Goal: Information Seeking & Learning: Learn about a topic

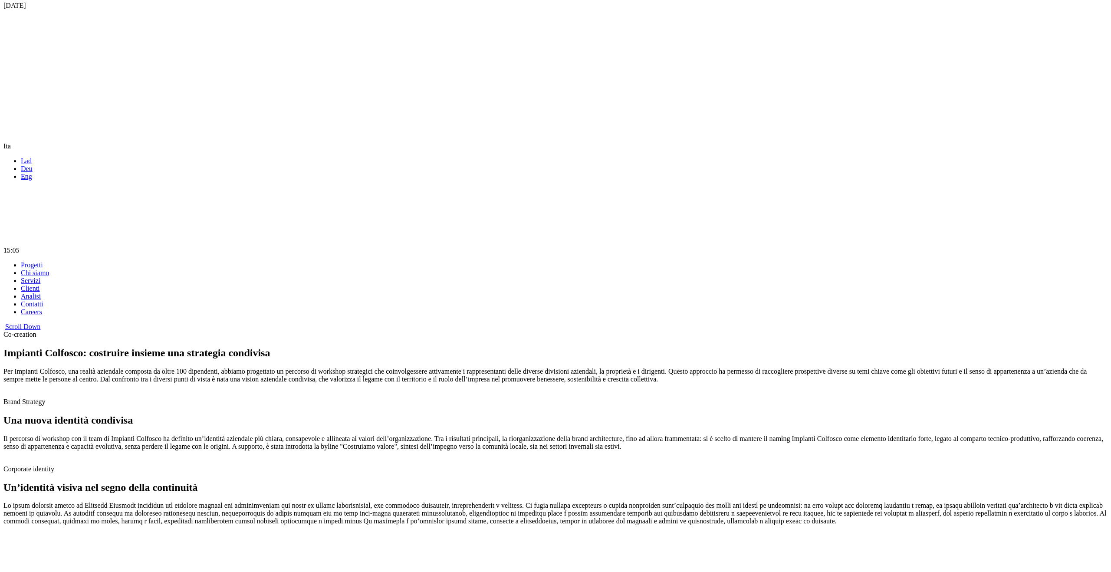
scroll to position [521, 0]
drag, startPoint x: 530, startPoint y: 431, endPoint x: 371, endPoint y: 406, distance: 161.2
click at [371, 382] on p "Per Impianti Colfosco, una realtà aziendale composta da oltre 100 dipendenti, a…" at bounding box center [555, 375] width 1104 height 16
drag, startPoint x: 711, startPoint y: 457, endPoint x: 489, endPoint y: 449, distance: 222.7
click at [505, 382] on p "Per Impianti Colfosco, una realtà aziendale composta da oltre 100 dipendenti, a…" at bounding box center [555, 375] width 1104 height 16
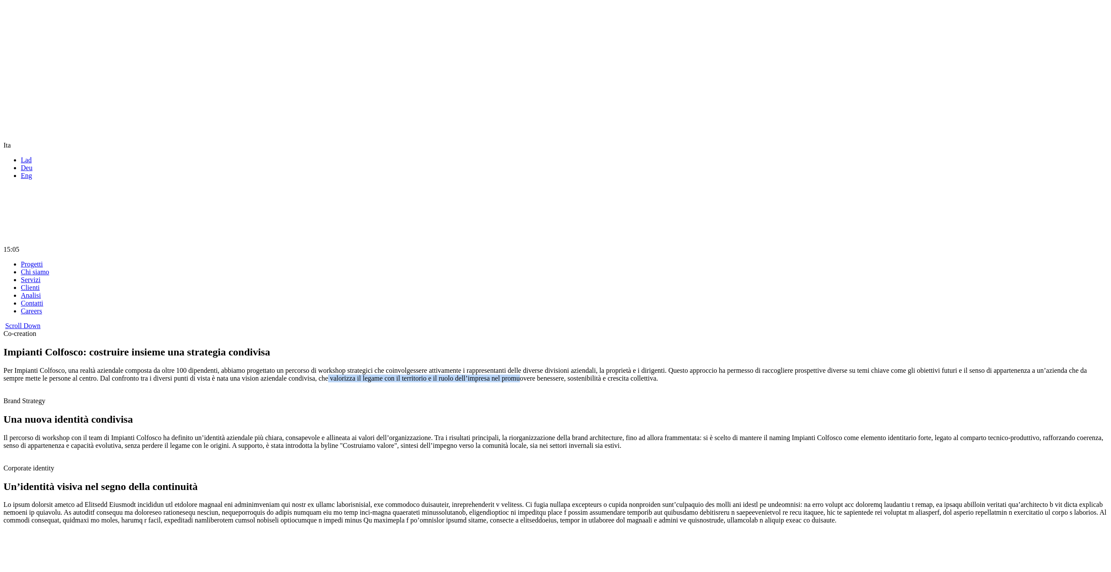
drag, startPoint x: 472, startPoint y: 466, endPoint x: 474, endPoint y: 449, distance: 16.1
click at [474, 382] on p "Per Impianti Colfosco, una realtà aziendale composta da oltre 100 dipendenti, a…" at bounding box center [555, 375] width 1104 height 16
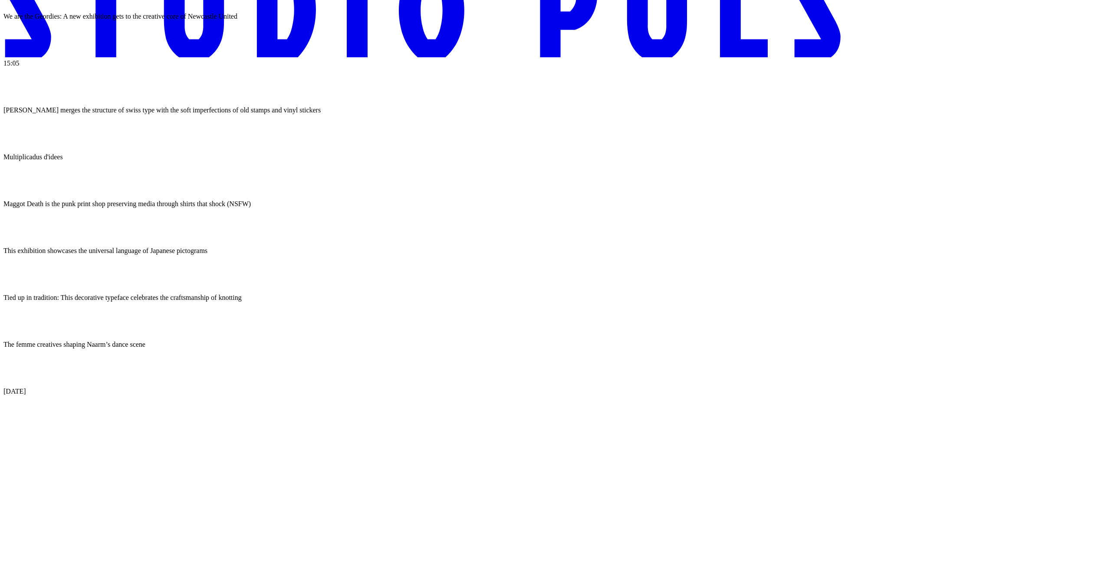
scroll to position [0, 0]
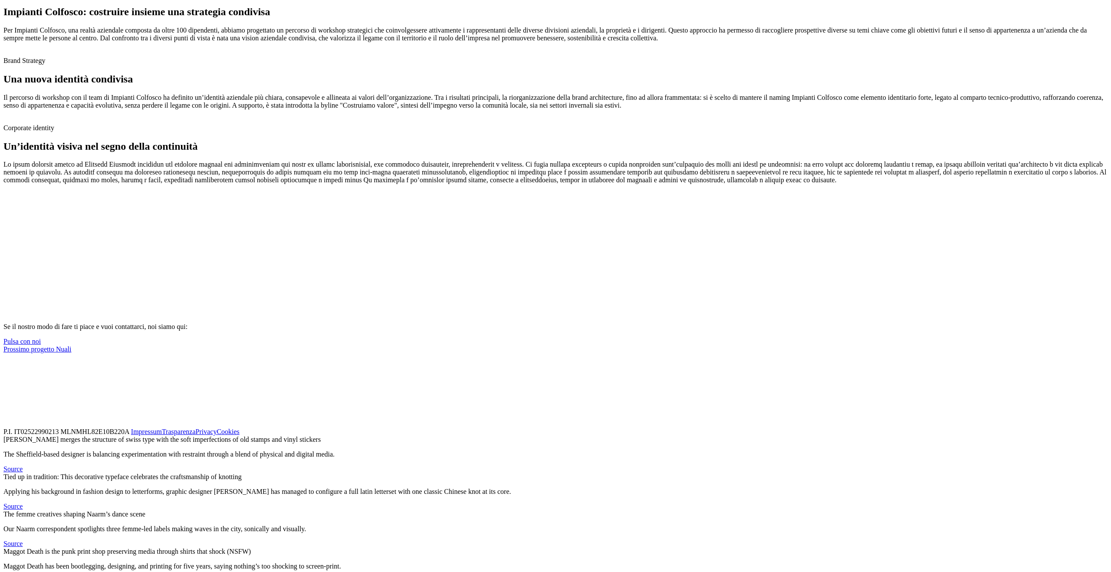
scroll to position [436, 0]
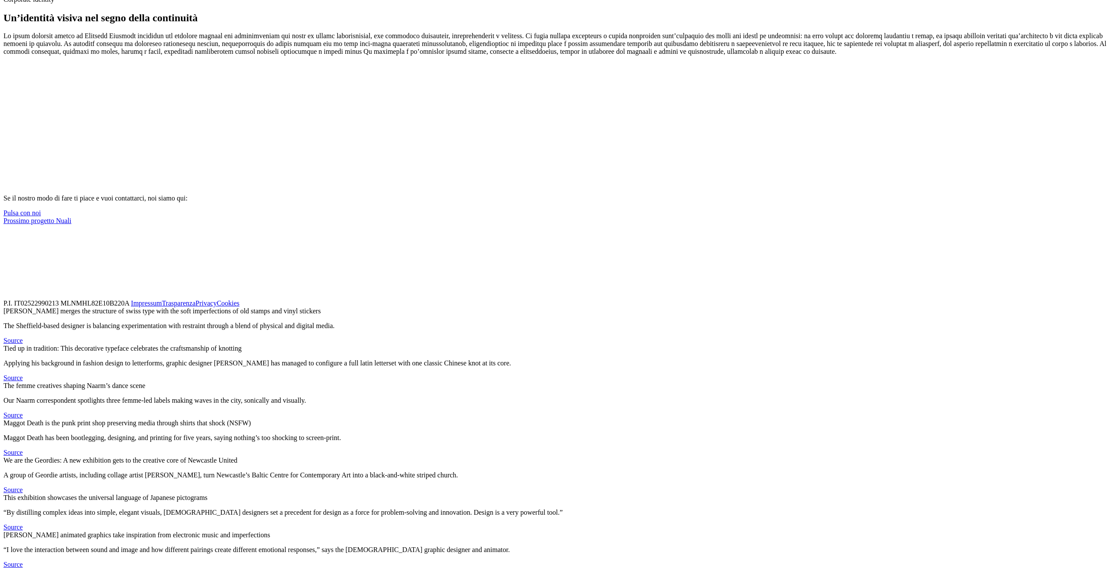
scroll to position [1546, 0]
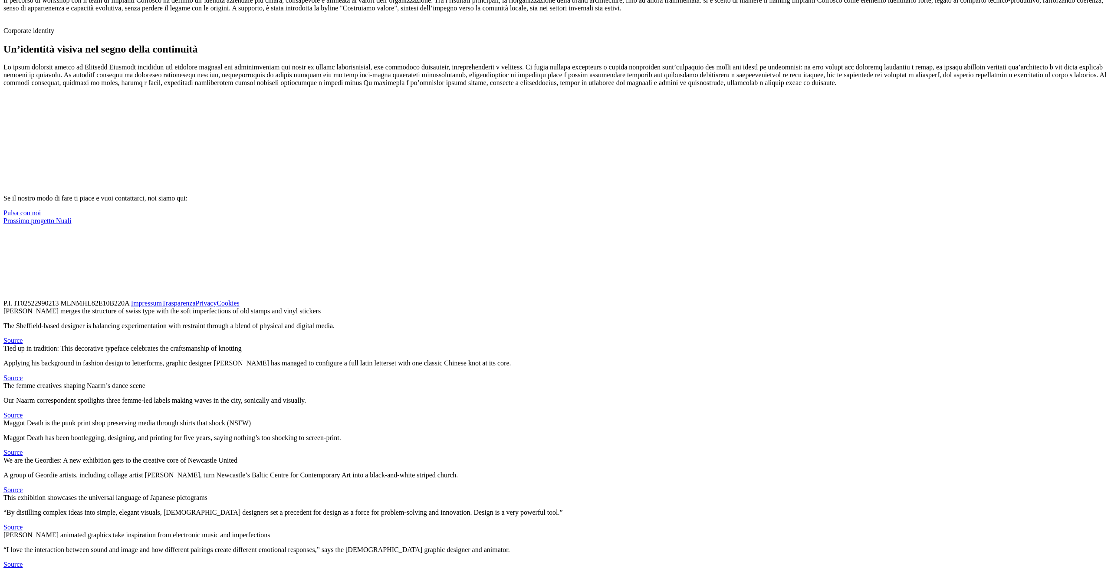
scroll to position [1811, 0]
click at [552, 12] on p "Il percorso di workshop con il team di Impianti Colfosco ha definito un’identit…" at bounding box center [555, 5] width 1104 height 16
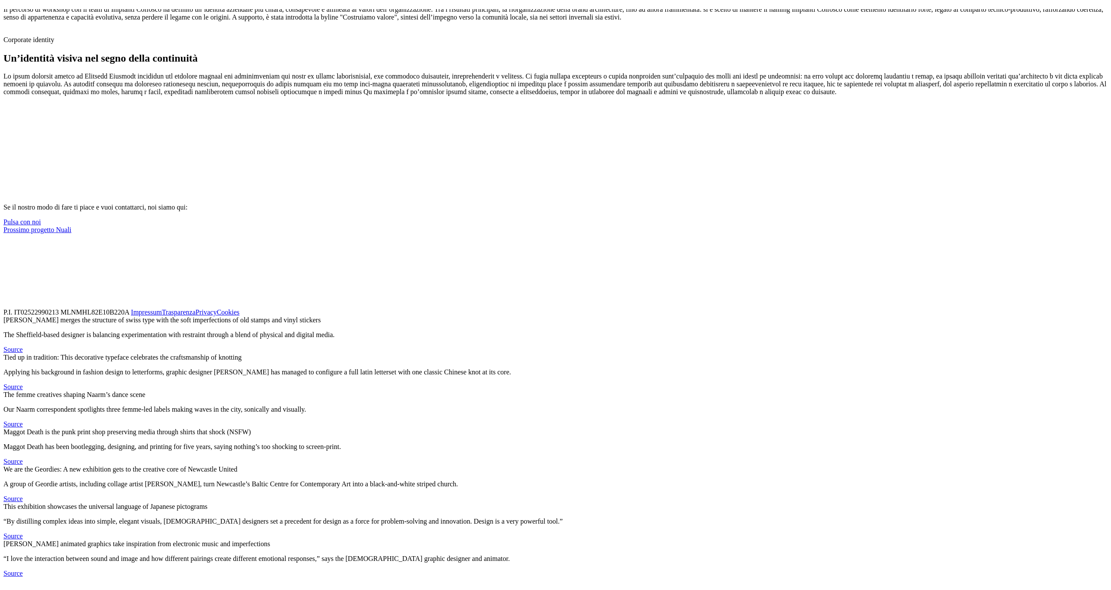
scroll to position [2477, 0]
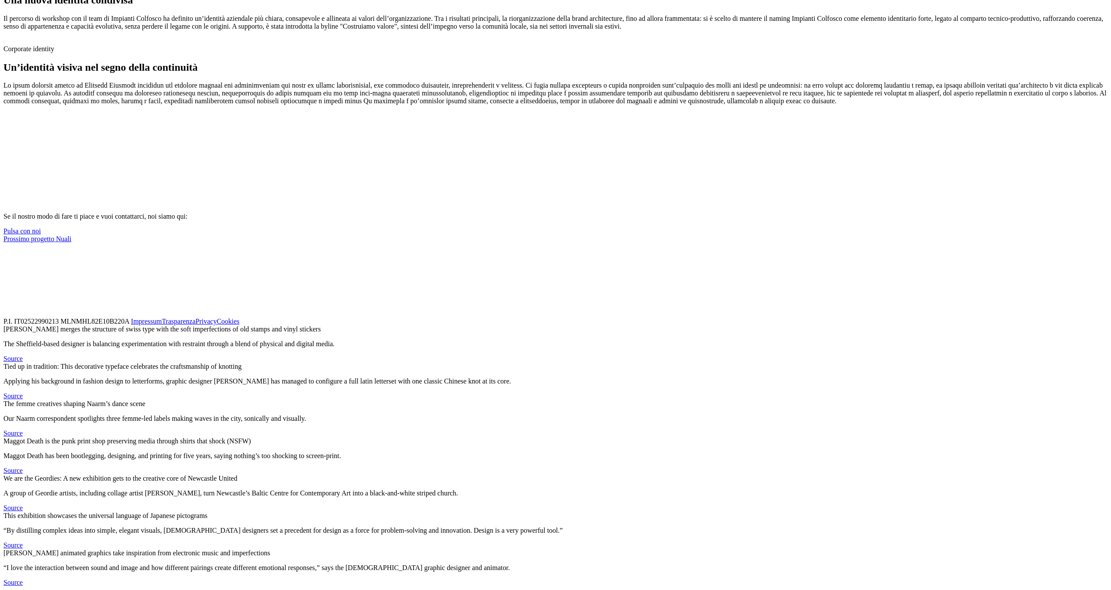
click at [3, 43] on img at bounding box center [3, 43] width 0 height 0
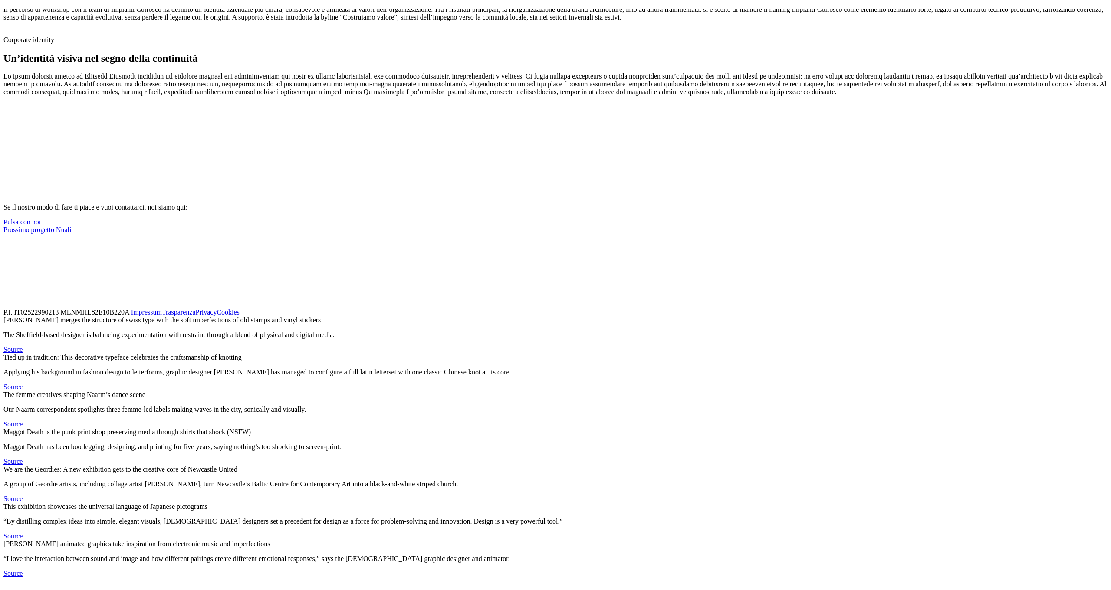
scroll to position [3048, 0]
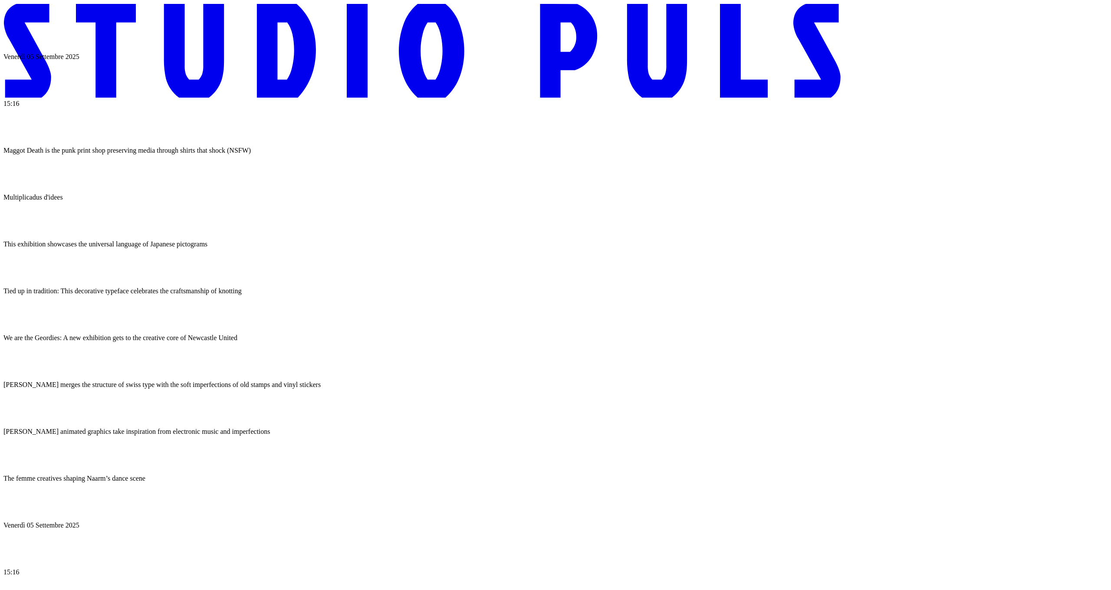
scroll to position [3660, 0]
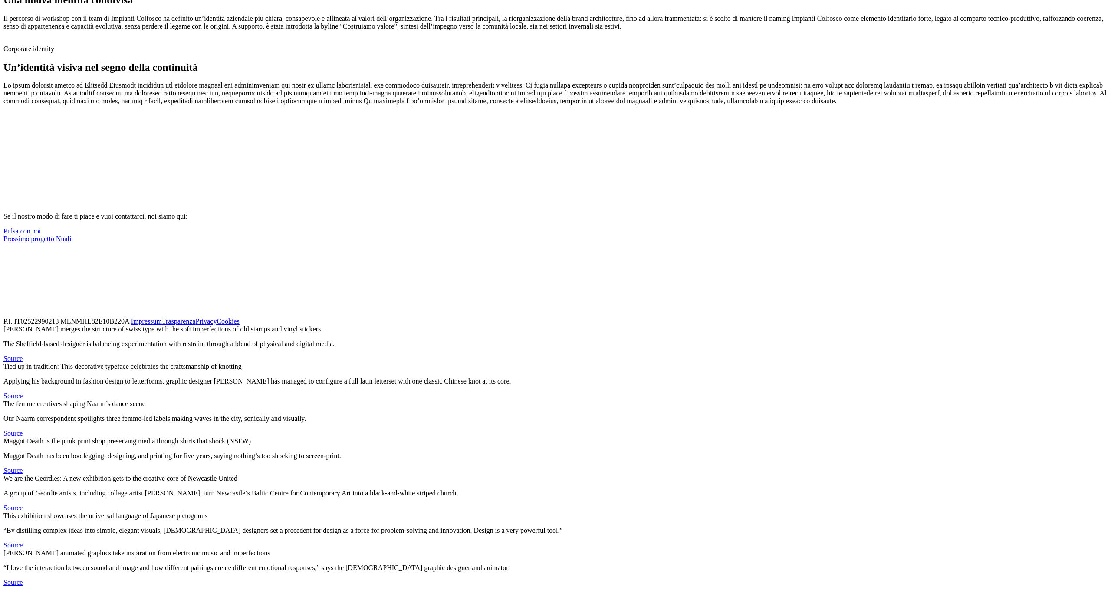
scroll to position [2944, 0]
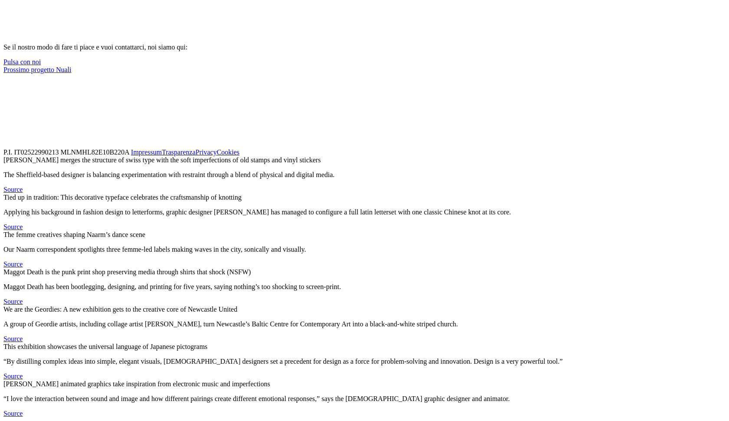
scroll to position [2892, 0]
drag, startPoint x: 298, startPoint y: 215, endPoint x: 66, endPoint y: 158, distance: 239.1
click at [66, 66] on div "S e i l n o s t r o m o d o d i f a r e t i p i a c e e v u o i c o n t a t t a…" at bounding box center [364, 54] width 722 height 23
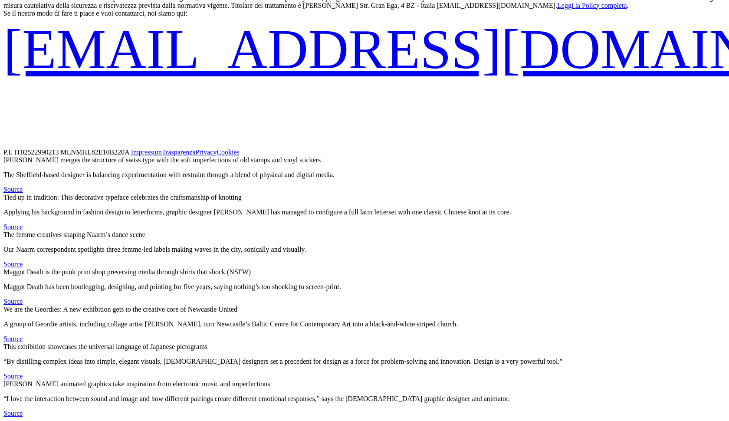
scroll to position [4065, 0]
